Goal: Transaction & Acquisition: Purchase product/service

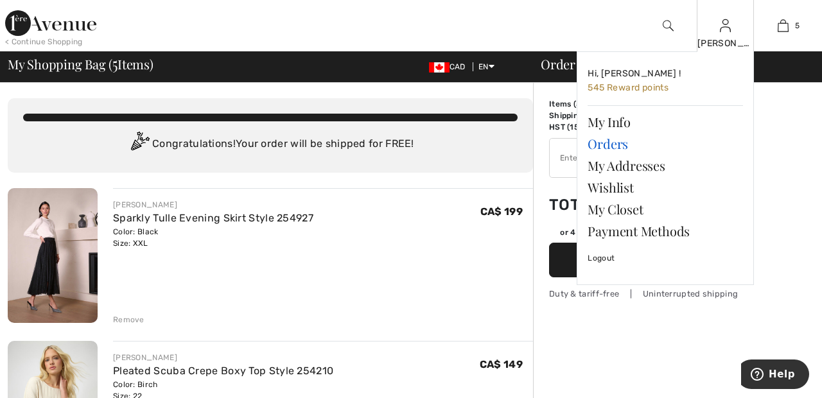
click at [621, 141] on link "Orders" at bounding box center [664, 144] width 155 height 22
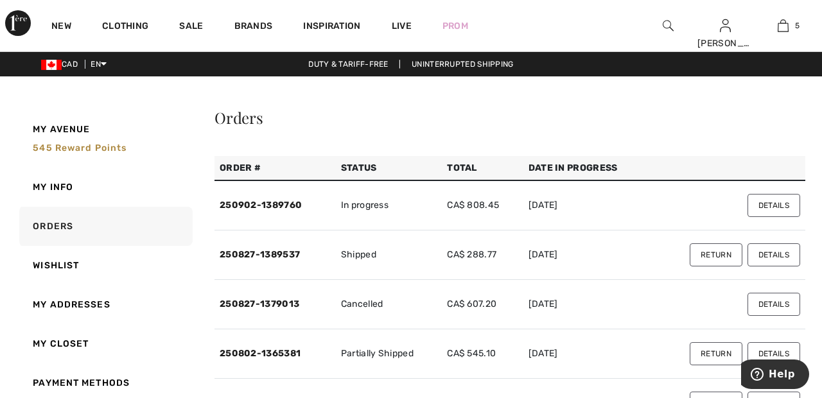
click at [783, 200] on button "Details" at bounding box center [773, 205] width 53 height 23
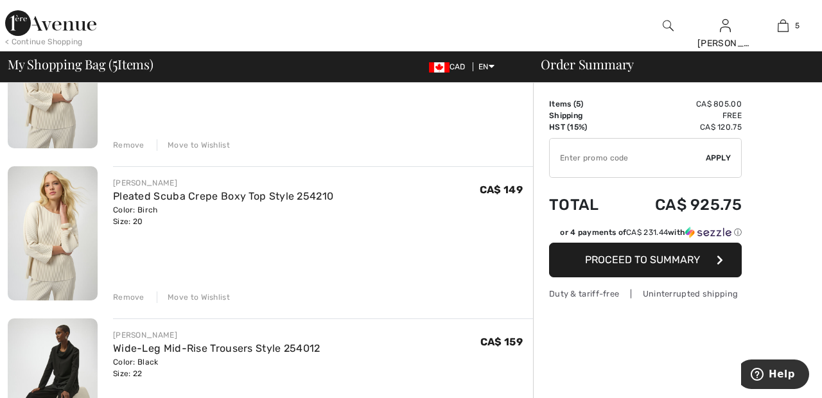
scroll to position [328, 0]
click at [125, 295] on div "Remove" at bounding box center [128, 297] width 31 height 12
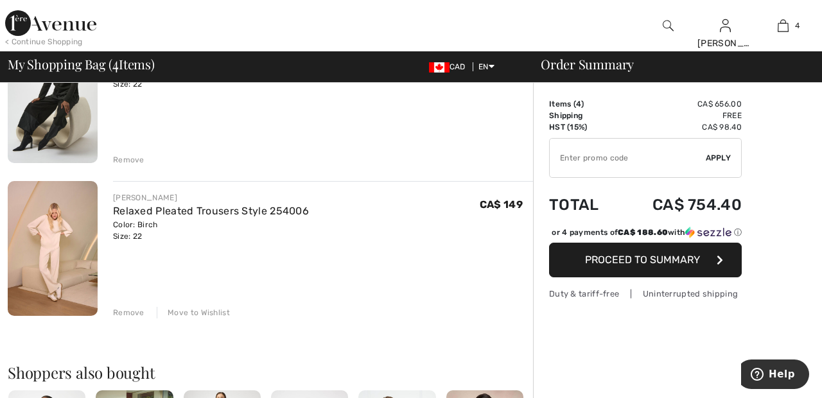
scroll to position [0, 0]
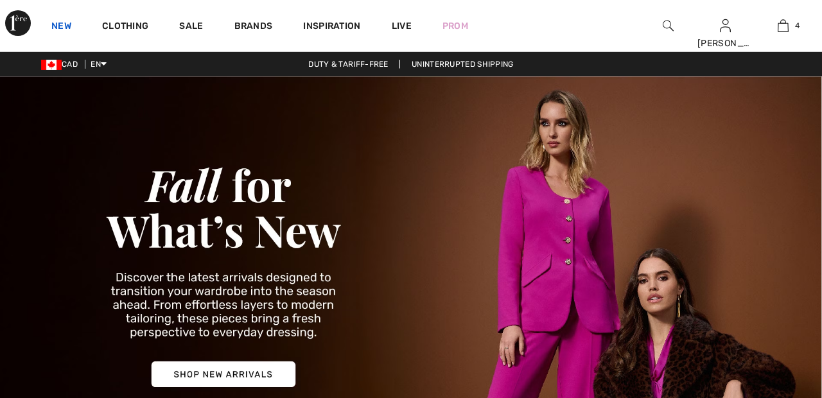
click at [65, 28] on link "New" at bounding box center [61, 27] width 20 height 13
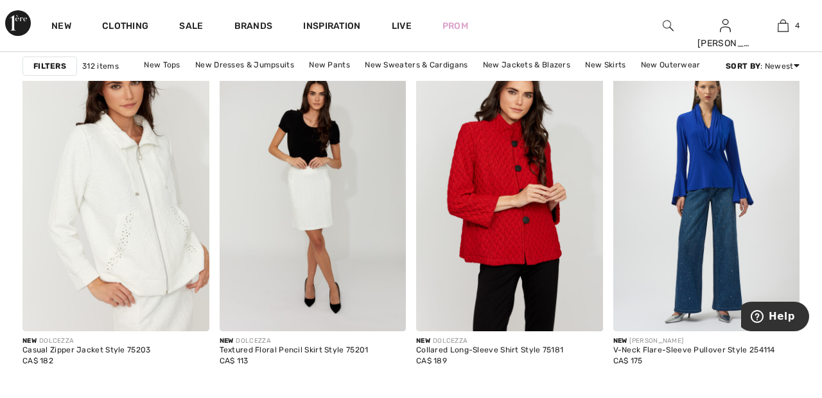
scroll to position [2048, 0]
click at [343, 197] on img at bounding box center [313, 192] width 187 height 280
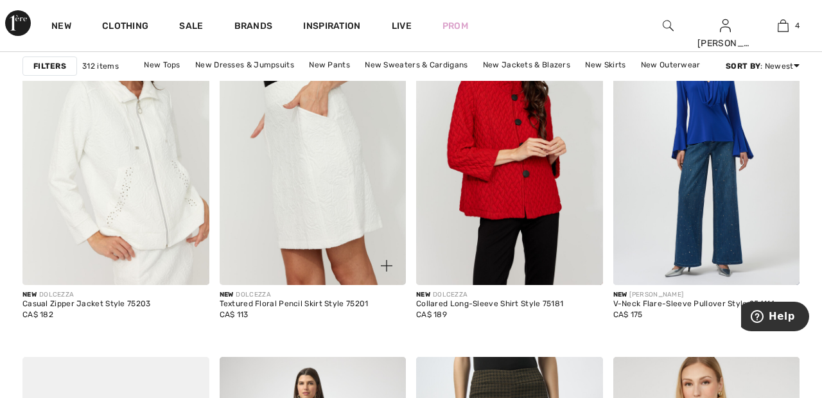
scroll to position [2109, 0]
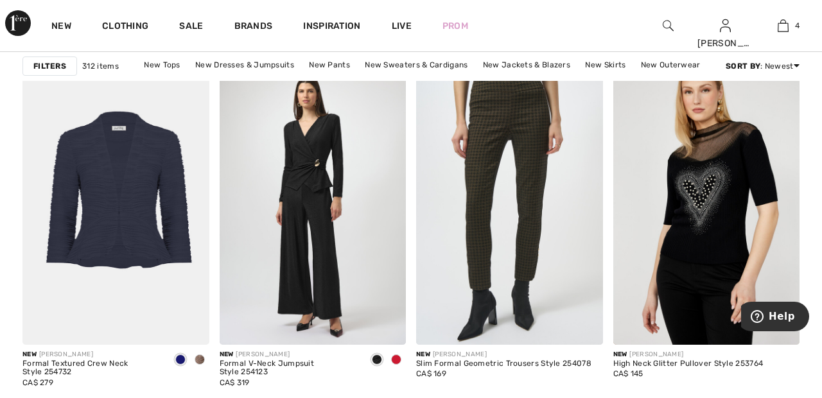
scroll to position [2387, 0]
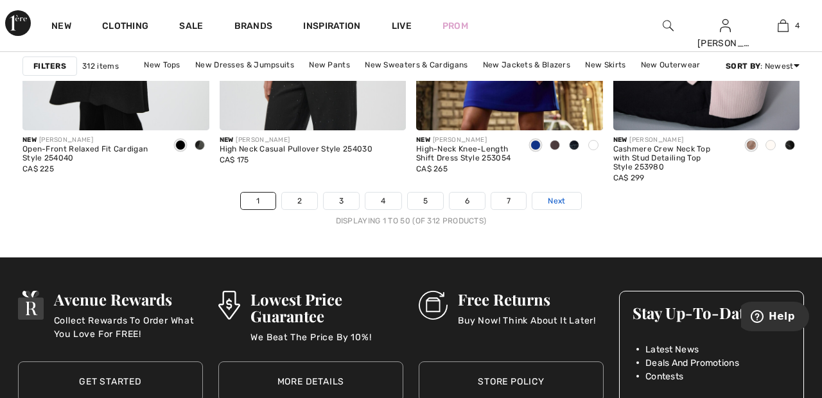
click at [571, 200] on link "Next" at bounding box center [556, 201] width 48 height 17
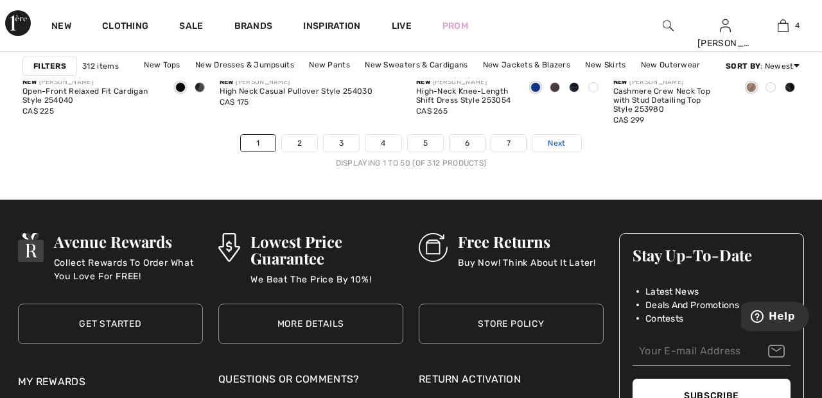
scroll to position [5390, 0]
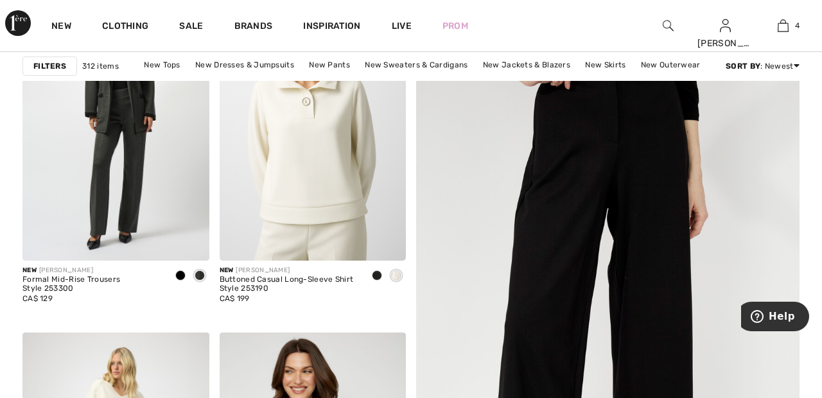
scroll to position [232, 0]
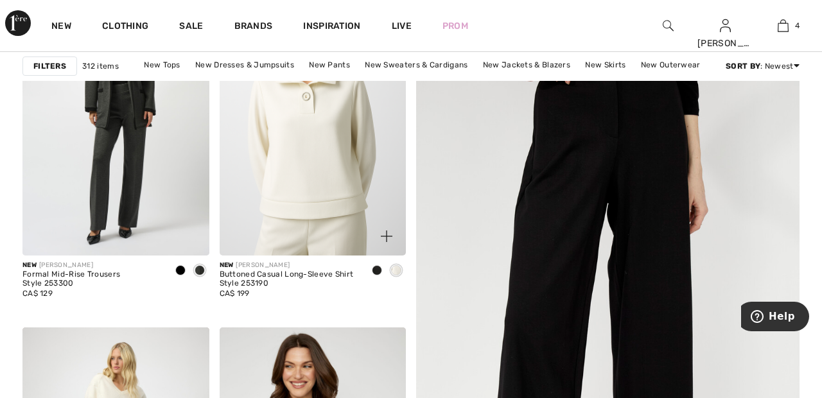
click at [327, 169] on img at bounding box center [313, 116] width 187 height 280
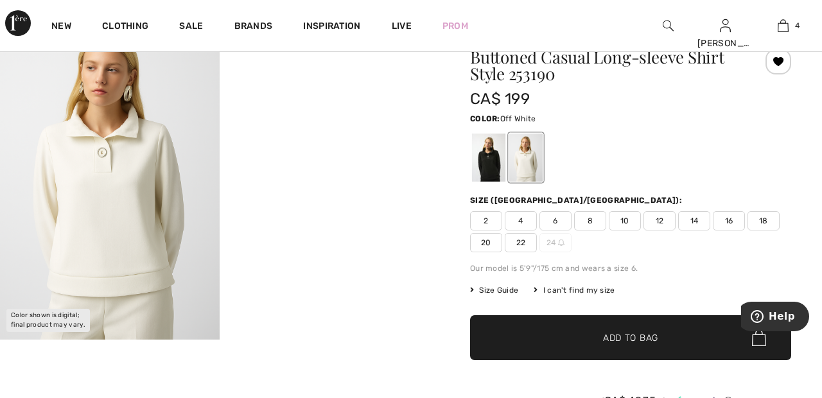
click at [532, 150] on div at bounding box center [525, 158] width 33 height 48
click at [491, 158] on div at bounding box center [488, 158] width 33 height 48
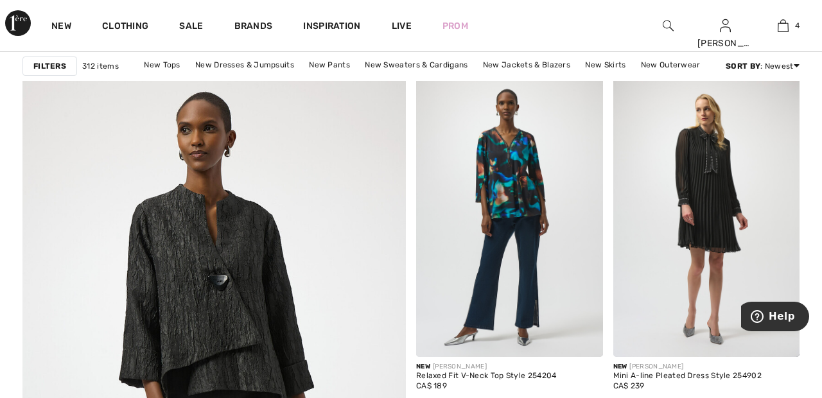
scroll to position [2827, 0]
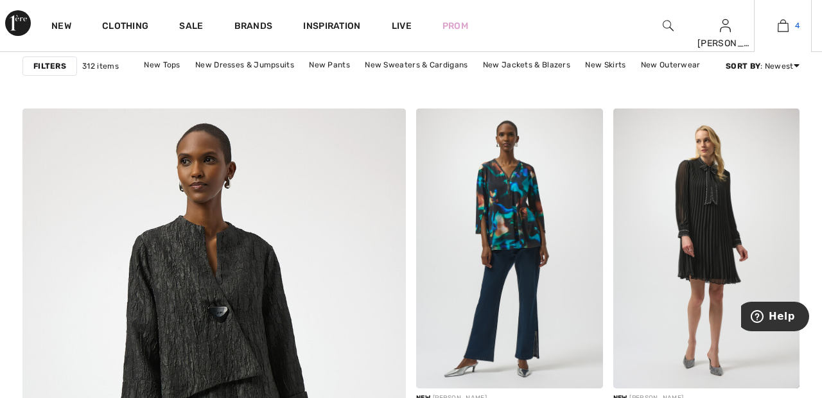
click at [790, 28] on link "4" at bounding box center [782, 25] width 57 height 15
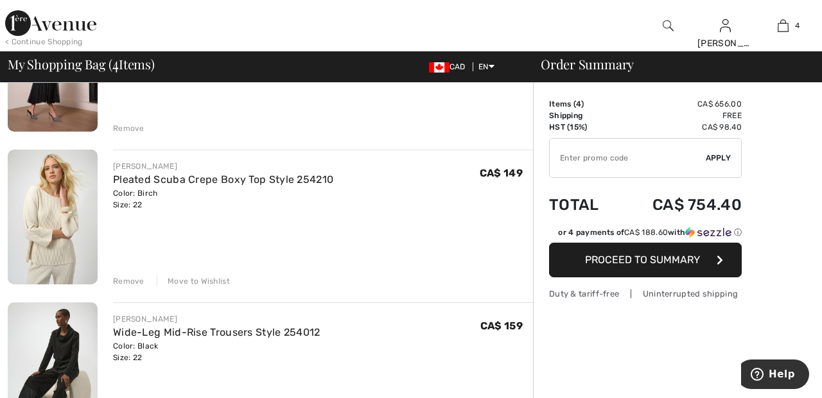
scroll to position [190, 0]
